Goal: Find specific page/section: Find specific page/section

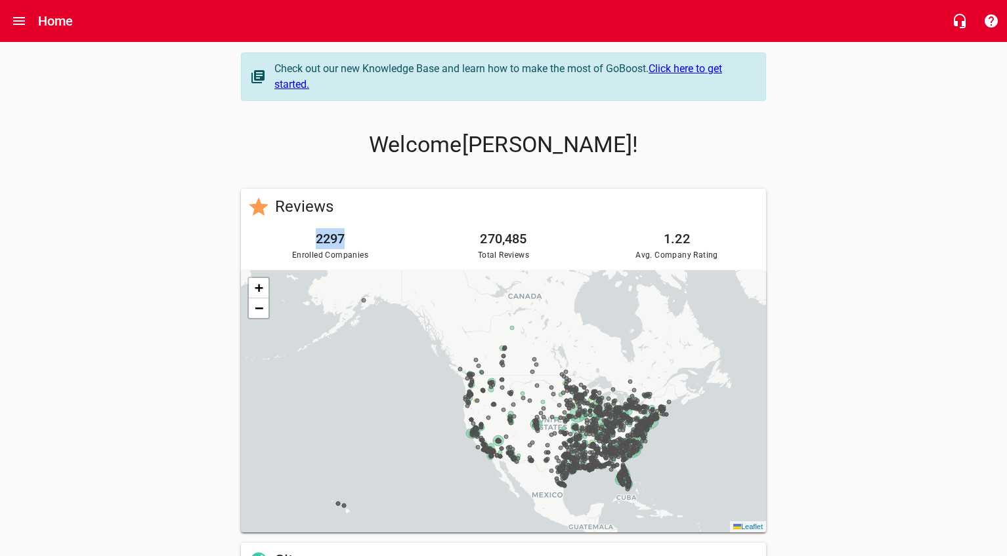
drag, startPoint x: 346, startPoint y: 240, endPoint x: 289, endPoint y: 240, distance: 57.1
click at [289, 240] on h6 "2297" at bounding box center [330, 238] width 163 height 21
click at [358, 232] on h6 "2297" at bounding box center [330, 238] width 163 height 21
drag, startPoint x: 321, startPoint y: 238, endPoint x: 364, endPoint y: 238, distance: 43.3
click at [364, 238] on h6 "2297" at bounding box center [330, 238] width 163 height 21
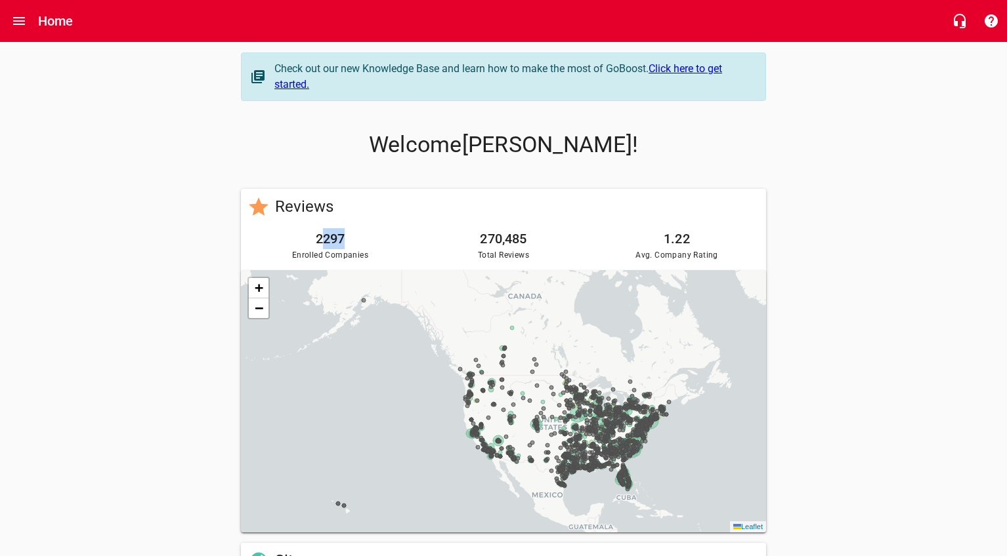
click at [366, 237] on h6 "2297" at bounding box center [330, 238] width 163 height 21
drag, startPoint x: 316, startPoint y: 238, endPoint x: 299, endPoint y: 237, distance: 16.5
click at [299, 237] on h6 "2297" at bounding box center [330, 238] width 163 height 21
click at [325, 236] on h6 "2297" at bounding box center [330, 238] width 163 height 21
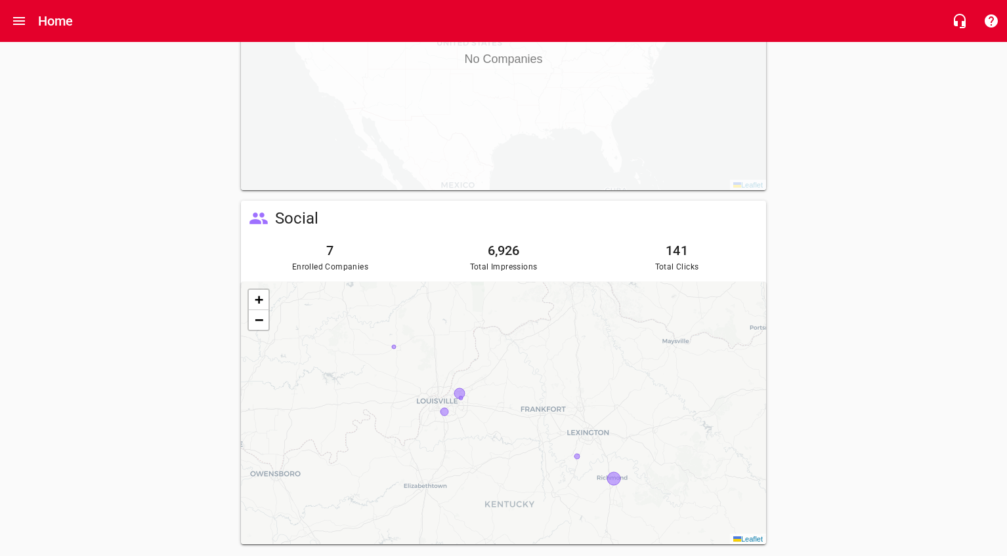
scroll to position [719, 0]
